Goal: Task Accomplishment & Management: Use online tool/utility

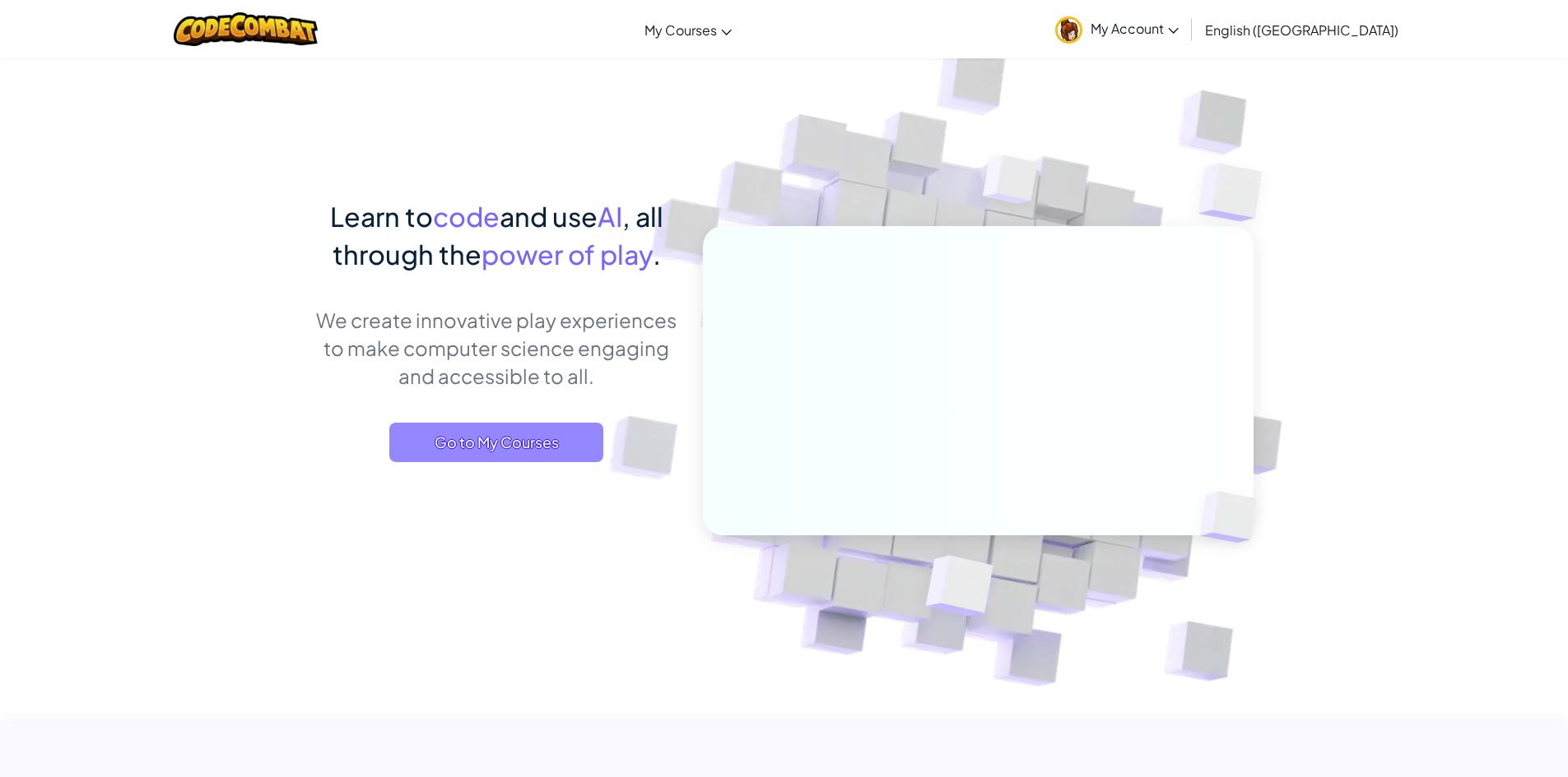
click at [480, 434] on span "Go to My Courses" at bounding box center [496, 442] width 214 height 39
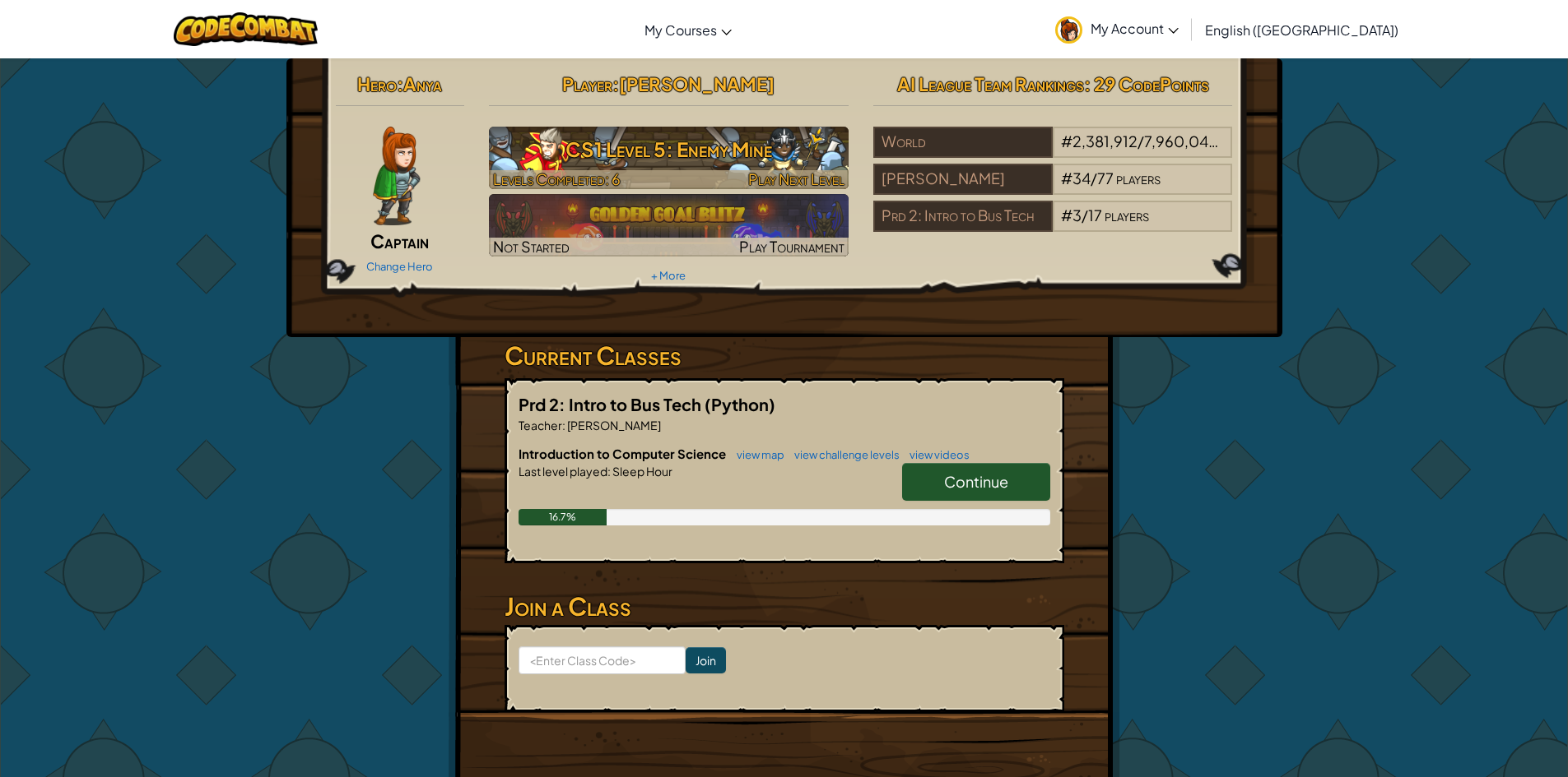
click at [685, 156] on h3 "CS1 Level 5: Enemy Mine" at bounding box center [669, 149] width 359 height 37
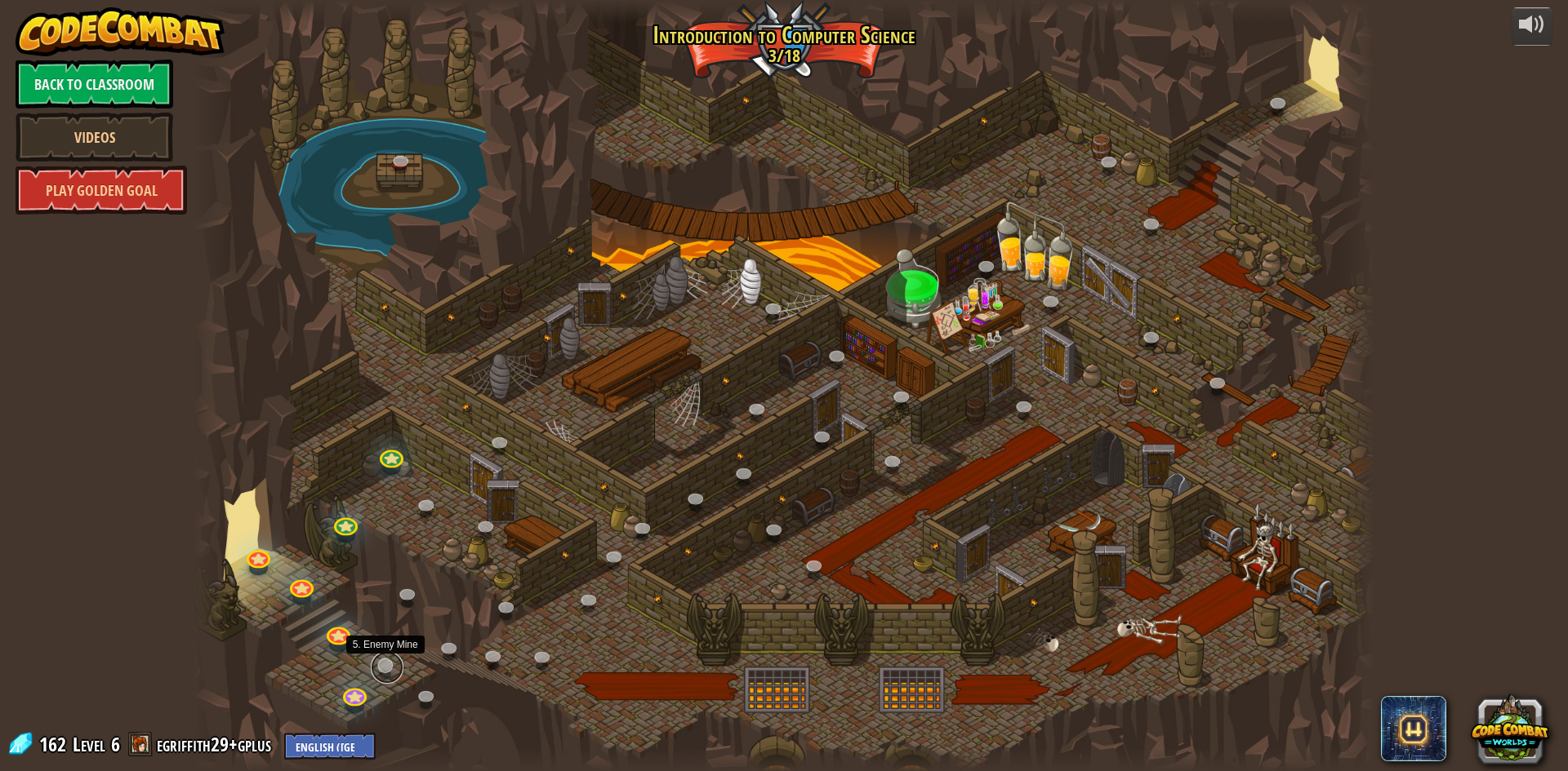
click at [383, 661] on link at bounding box center [387, 668] width 33 height 33
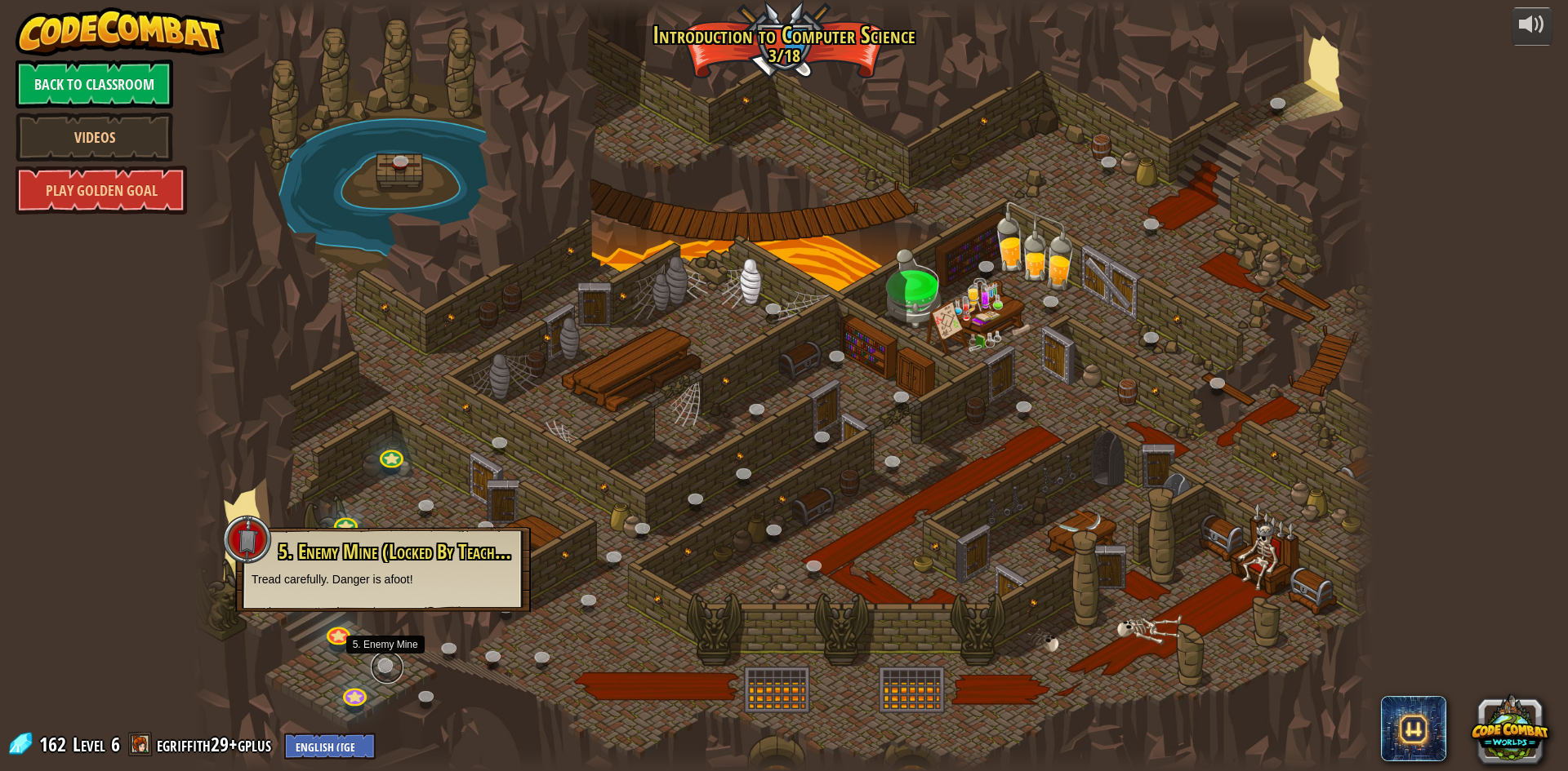
click at [383, 661] on link at bounding box center [387, 668] width 33 height 33
click at [369, 697] on div "25. [PERSON_NAME] (Locked By Teacher) Escape the Kithgard dungeons, and don't l…" at bounding box center [784, 385] width 1181 height 771
click at [343, 687] on link at bounding box center [354, 692] width 33 height 33
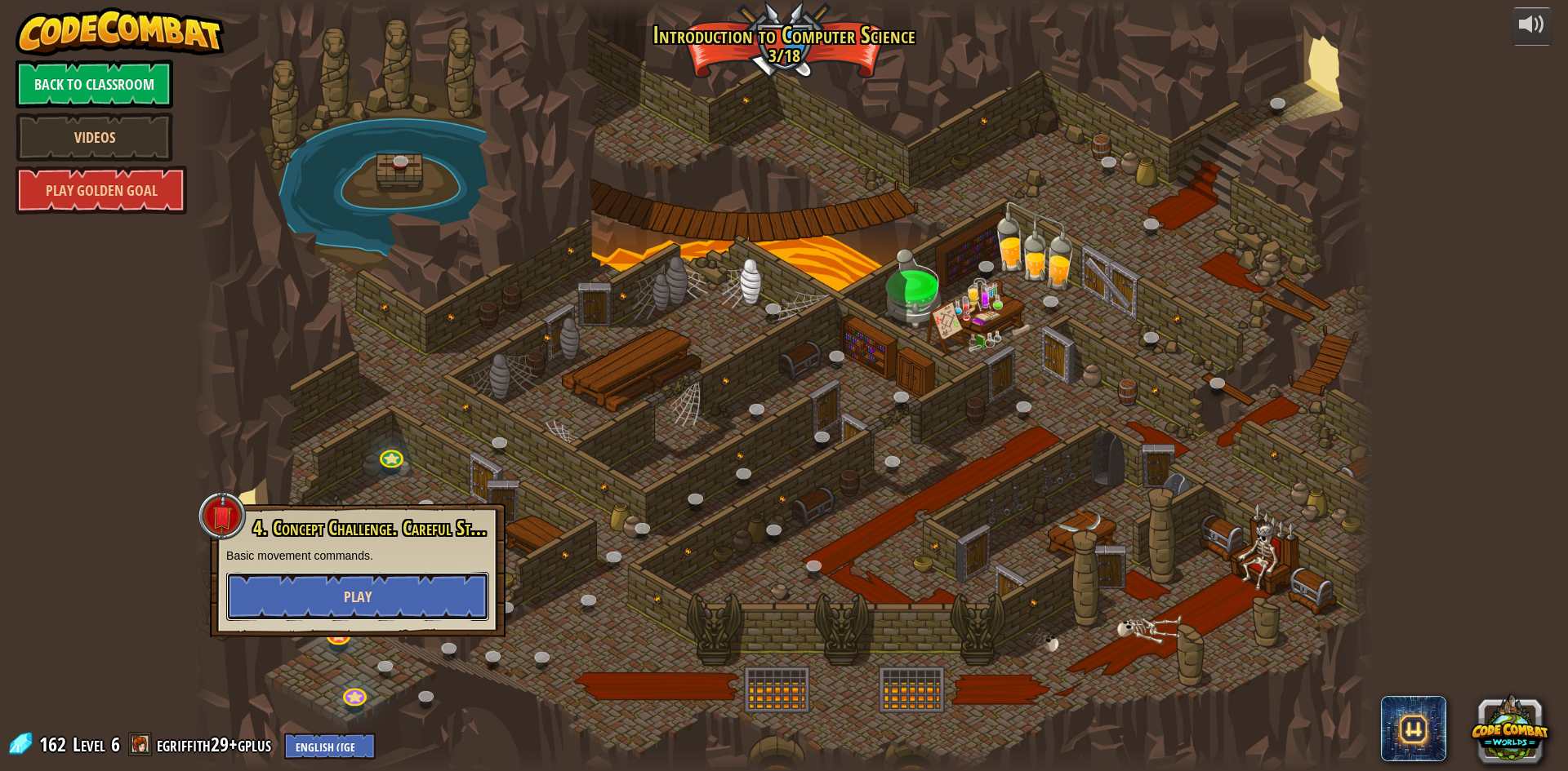
click at [379, 607] on button "Play" at bounding box center [357, 596] width 263 height 49
